Goal: Information Seeking & Learning: Find specific fact

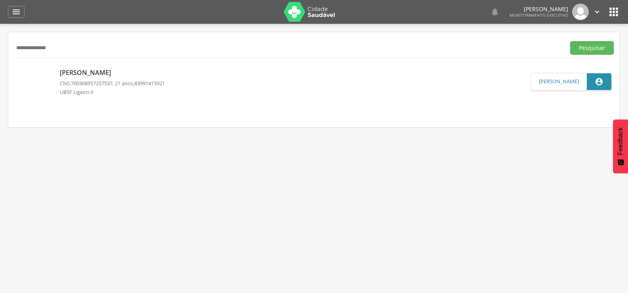
click at [0, 69] on div " Supervisão  Distritos  Ubs Coordenador: - Queimadas / PB Intervalo de Tempo…" at bounding box center [314, 170] width 628 height 293
click at [570, 41] on button "Pesquisar" at bounding box center [592, 47] width 44 height 13
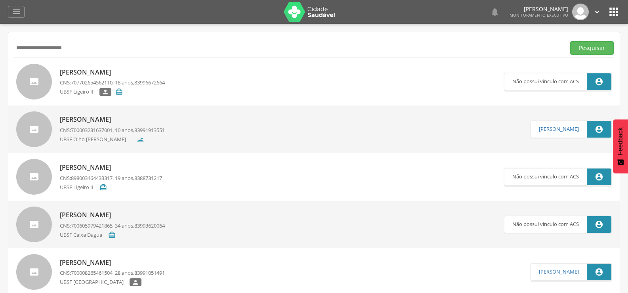
drag, startPoint x: 78, startPoint y: 47, endPoint x: 0, endPoint y: 47, distance: 77.7
click at [0, 47] on div " Supervisão  Distritos  Ubs Coordenador: - Queimadas / PB Intervalo de Tempo…" at bounding box center [314, 170] width 628 height 293
click at [570, 41] on button "Pesquisar" at bounding box center [592, 47] width 44 height 13
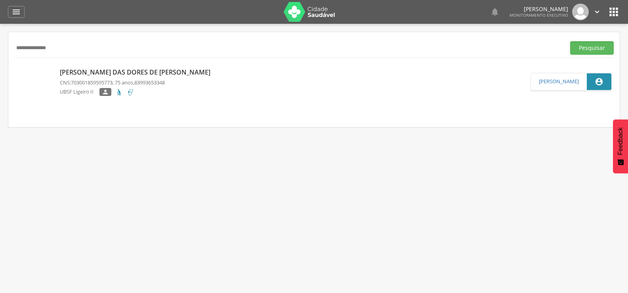
click at [105, 77] on div "Maria das Dores de Farias Silva CNS: 703001859595773 , 75 anos, 83993653348 UBS…" at bounding box center [137, 81] width 155 height 33
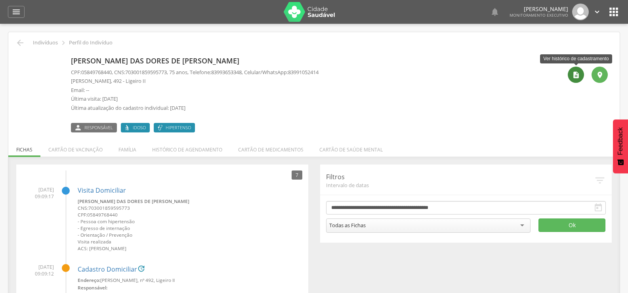
click at [582, 75] on div "" at bounding box center [576, 75] width 16 height 16
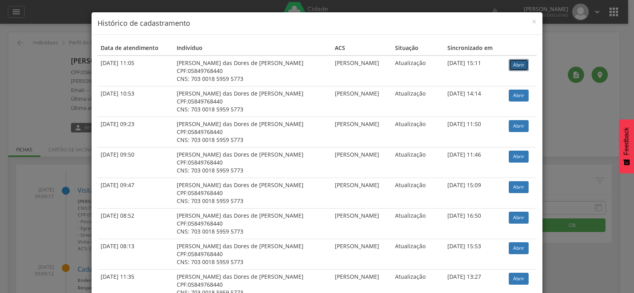
click at [518, 66] on link "Abrir" at bounding box center [519, 65] width 20 height 12
click at [532, 17] on span "×" at bounding box center [534, 21] width 5 height 11
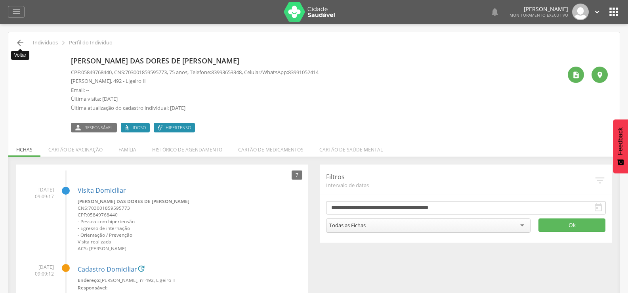
click at [23, 42] on icon "" at bounding box center [20, 43] width 10 height 10
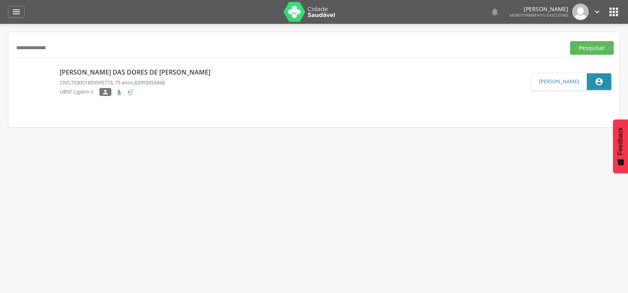
drag, startPoint x: 71, startPoint y: 51, endPoint x: 0, endPoint y: 50, distance: 71.0
click at [0, 50] on div " Supervisão  Distritos  Ubs Coordenador: - Queimadas / PB Intervalo de Tempo…" at bounding box center [314, 170] width 628 height 293
click at [570, 41] on button "Pesquisar" at bounding box center [592, 47] width 44 height 13
drag, startPoint x: 93, startPoint y: 50, endPoint x: 0, endPoint y: 51, distance: 92.7
click at [0, 51] on div " Supervisão  Distritos  Ubs Coordenador: - Queimadas / PB Intervalo de Tempo…" at bounding box center [314, 170] width 628 height 293
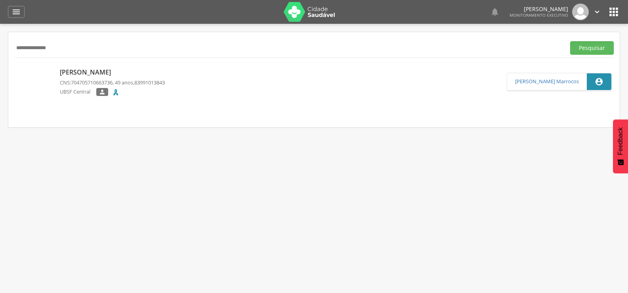
click at [570, 41] on button "Pesquisar" at bounding box center [592, 47] width 44 height 13
drag, startPoint x: 94, startPoint y: 45, endPoint x: 0, endPoint y: 67, distance: 96.4
click at [0, 67] on div " Supervisão  Distritos  Ubs Coordenador: - Queimadas / PB Intervalo de Tempo…" at bounding box center [314, 170] width 628 height 293
click at [570, 41] on button "Pesquisar" at bounding box center [592, 47] width 44 height 13
drag, startPoint x: 77, startPoint y: 45, endPoint x: 0, endPoint y: 51, distance: 77.5
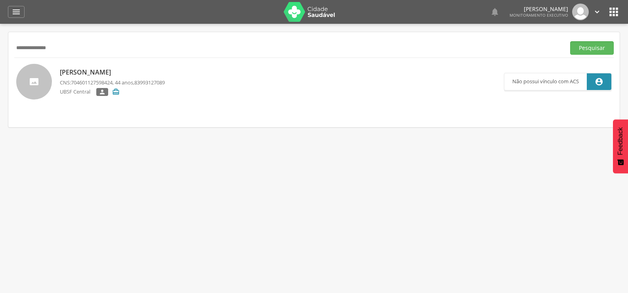
click at [0, 51] on div " Supervisão  Distritos  Ubs Coordenador: - Queimadas / PB Intervalo de Tempo…" at bounding box center [314, 170] width 628 height 293
click at [570, 41] on button "Pesquisar" at bounding box center [592, 47] width 44 height 13
drag, startPoint x: 82, startPoint y: 52, endPoint x: 0, endPoint y: 74, distance: 84.5
click at [0, 73] on div " Supervisão  Distritos  Ubs Coordenador: - Queimadas / PB Intervalo de Tempo…" at bounding box center [314, 170] width 628 height 293
click at [570, 41] on button "Pesquisar" at bounding box center [592, 47] width 44 height 13
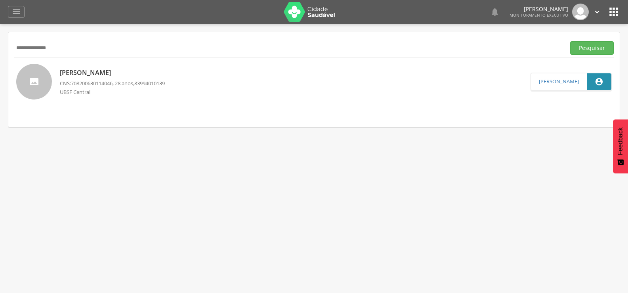
drag, startPoint x: 96, startPoint y: 54, endPoint x: 0, endPoint y: 55, distance: 95.9
click at [0, 55] on div " Supervisão  Distritos  Ubs Coordenador: - Queimadas / PB Intervalo de Tempo…" at bounding box center [314, 170] width 628 height 293
click at [570, 41] on button "Pesquisar" at bounding box center [592, 47] width 44 height 13
drag, startPoint x: 95, startPoint y: 46, endPoint x: 0, endPoint y: 47, distance: 94.7
click at [0, 47] on div " Supervisão  Distritos  Ubs Coordenador: - Queimadas / PB Intervalo de Tempo…" at bounding box center [314, 170] width 628 height 293
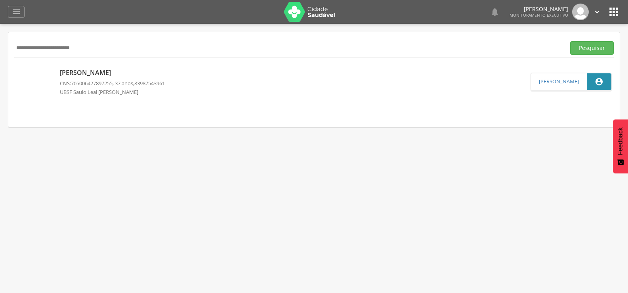
click at [570, 41] on button "Pesquisar" at bounding box center [592, 47] width 44 height 13
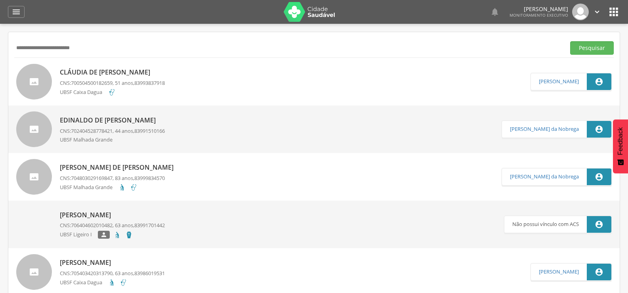
drag, startPoint x: 91, startPoint y: 51, endPoint x: 0, endPoint y: 68, distance: 92.8
click at [0, 68] on div " Supervisão  Distritos  Ubs Coordenador: - Queimadas / PB Intervalo de Tempo…" at bounding box center [314, 170] width 628 height 293
click at [570, 41] on button "Pesquisar" at bounding box center [592, 47] width 44 height 13
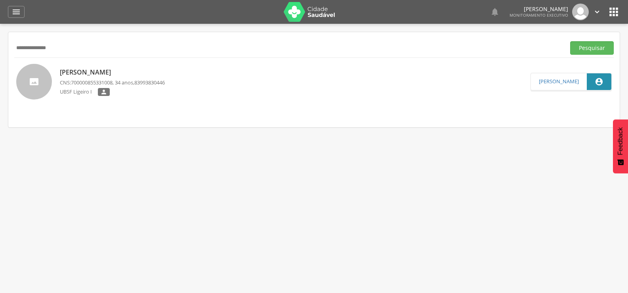
drag, startPoint x: 101, startPoint y: 44, endPoint x: 88, endPoint y: 45, distance: 13.5
click at [92, 44] on input "**********" at bounding box center [288, 47] width 548 height 13
drag, startPoint x: 71, startPoint y: 52, endPoint x: 1, endPoint y: 53, distance: 70.2
click at [0, 54] on div " Supervisão  Distritos  Ubs Coordenador: - Queimadas / PB Intervalo de Tempo…" at bounding box center [314, 170] width 628 height 293
click at [570, 41] on button "Pesquisar" at bounding box center [592, 47] width 44 height 13
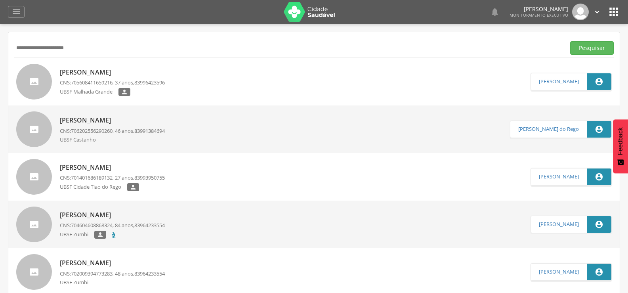
click at [127, 71] on p "Albiege Silva de Freitas" at bounding box center [112, 72] width 105 height 9
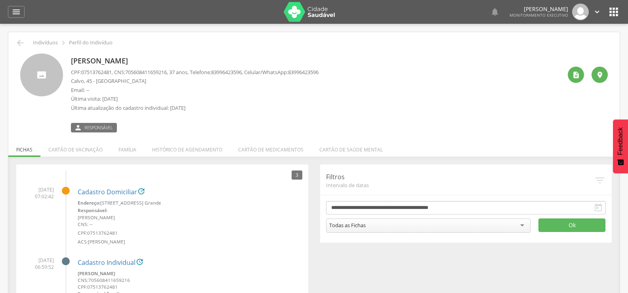
click at [25, 42] on div " Indivíduos  Perfil do Indivíduo" at bounding box center [314, 43] width 600 height 10
click at [21, 44] on icon "" at bounding box center [20, 43] width 10 height 10
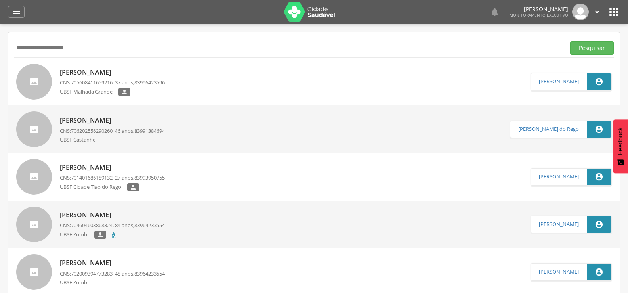
drag, startPoint x: 83, startPoint y: 48, endPoint x: 0, endPoint y: 48, distance: 83.2
click at [0, 48] on div " Supervisão  Distritos  Ubs Coordenador: - Queimadas / PB Intervalo de Tempo…" at bounding box center [314, 170] width 628 height 293
click at [570, 41] on button "Pesquisar" at bounding box center [592, 47] width 44 height 13
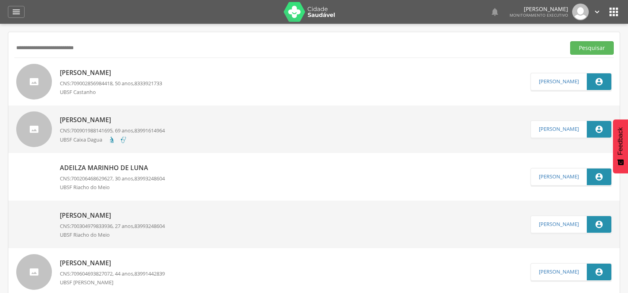
drag, startPoint x: 115, startPoint y: 48, endPoint x: 1, endPoint y: 49, distance: 113.8
click at [0, 49] on div " Supervisão  Distritos  Ubs Coordenador: - Queimadas / PB Intervalo de Tempo…" at bounding box center [314, 170] width 628 height 293
type input "**********"
click at [570, 41] on button "Pesquisar" at bounding box center [592, 47] width 44 height 13
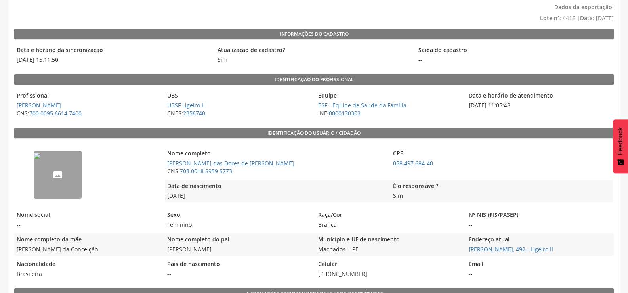
scroll to position [79, 0]
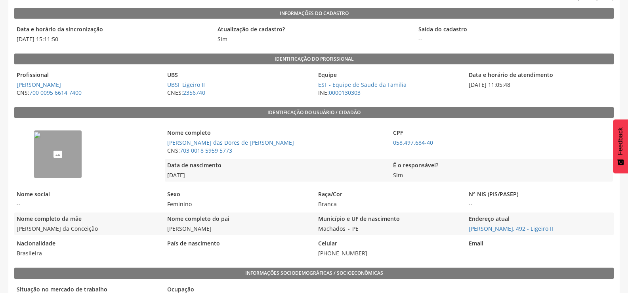
drag, startPoint x: 200, startPoint y: 175, endPoint x: 167, endPoint y: 177, distance: 33.4
click at [167, 177] on span "[DATE]" at bounding box center [276, 175] width 222 height 8
copy span "[DATE]"
